Goal: Navigation & Orientation: Find specific page/section

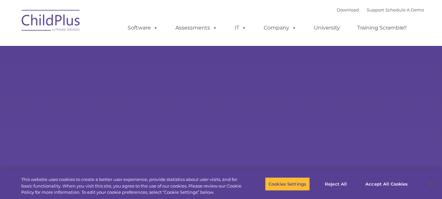
select select "MEDIUM"
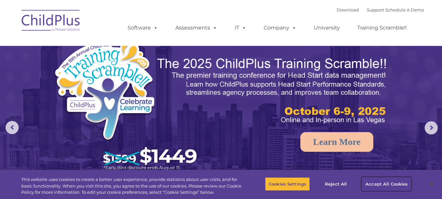
click at [388, 181] on button "Accept All Cookies" at bounding box center [386, 184] width 49 height 14
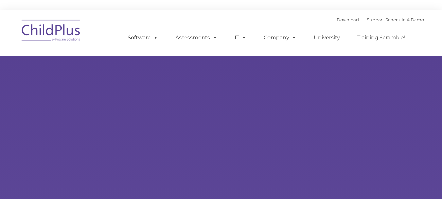
type input ""
select select "MEDIUM"
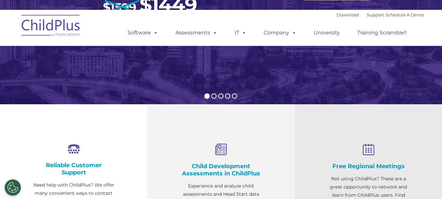
scroll to position [164, 0]
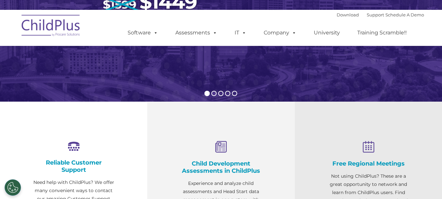
click at [216, 93] on rs-bullet at bounding box center [213, 93] width 5 height 5
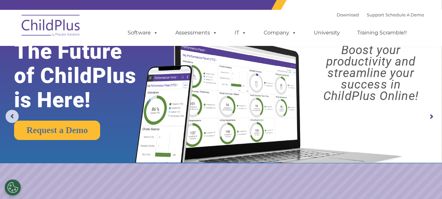
scroll to position [0, 0]
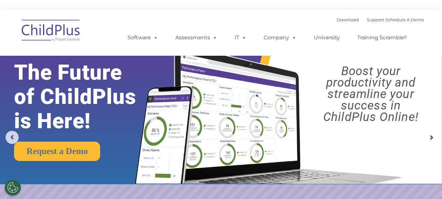
click at [431, 139] on rs-arrow at bounding box center [431, 137] width 13 height 13
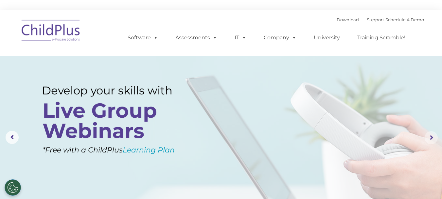
click at [431, 138] on rs-arrow at bounding box center [431, 137] width 13 height 13
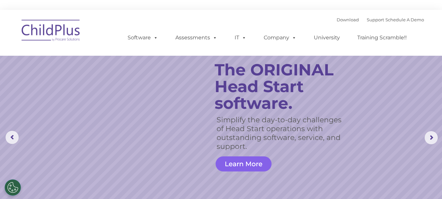
click at [254, 161] on link "Learn More" at bounding box center [244, 163] width 56 height 15
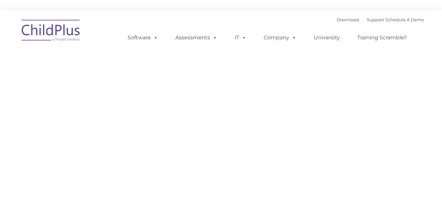
type input ""
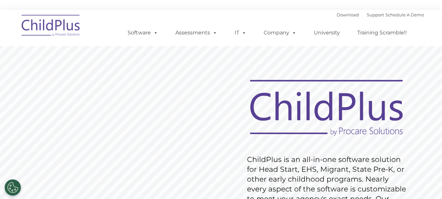
click at [50, 26] on img at bounding box center [50, 26] width 65 height 33
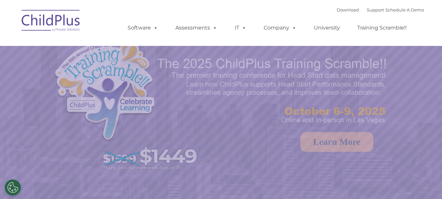
select select "MEDIUM"
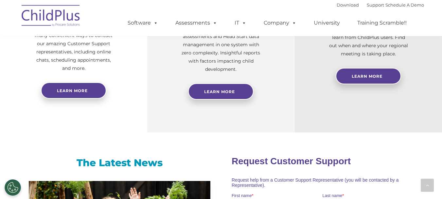
scroll to position [14, 0]
